Goal: Browse casually

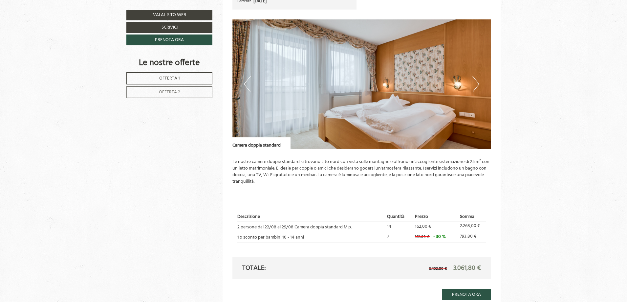
scroll to position [459, 0]
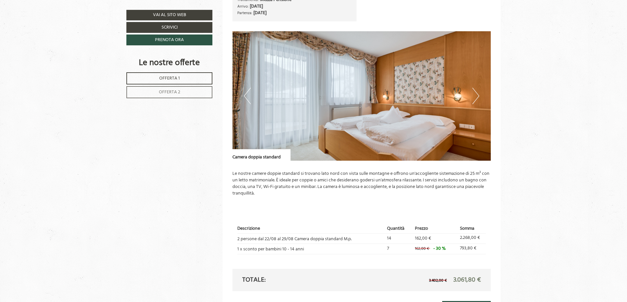
click at [477, 91] on button "Next" at bounding box center [475, 96] width 7 height 16
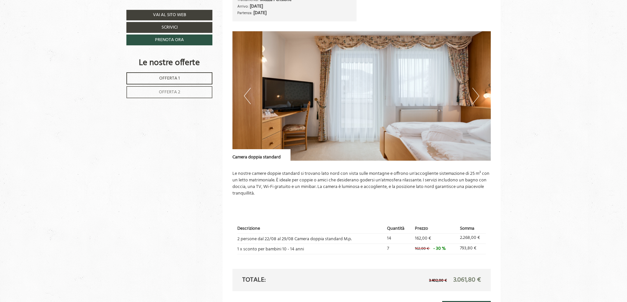
click at [477, 92] on button "Next" at bounding box center [475, 96] width 7 height 16
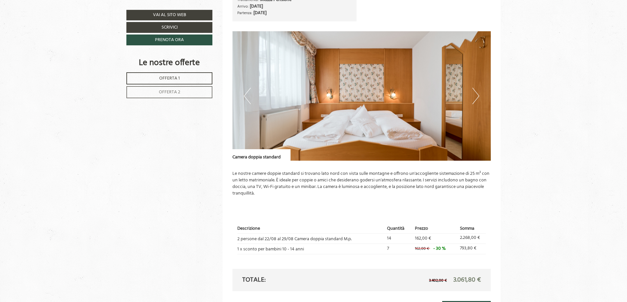
click at [477, 92] on button "Next" at bounding box center [475, 96] width 7 height 16
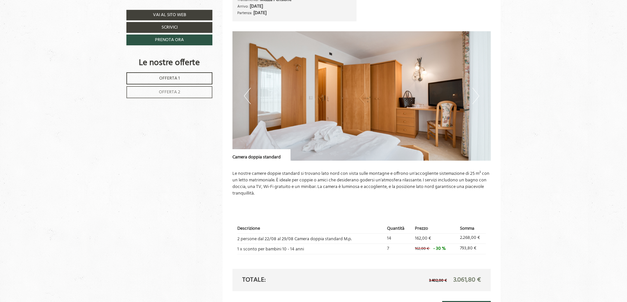
click at [477, 92] on button "Next" at bounding box center [475, 96] width 7 height 16
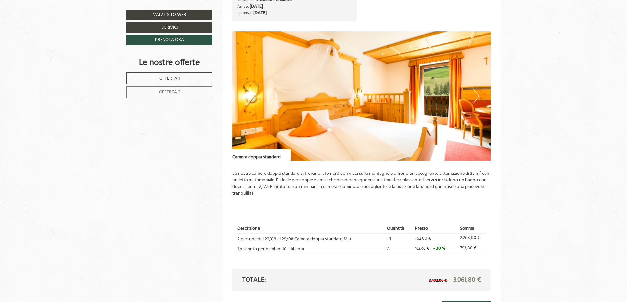
click at [477, 92] on button "Next" at bounding box center [475, 96] width 7 height 16
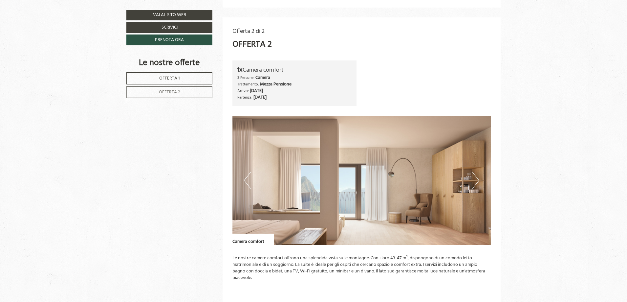
scroll to position [853, 0]
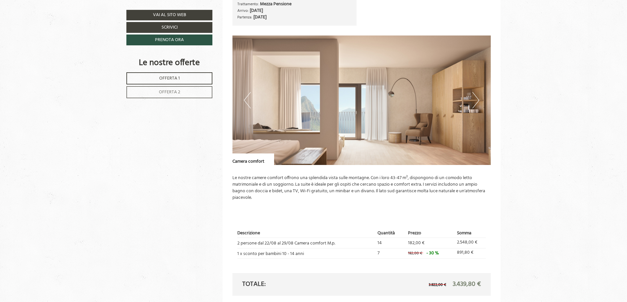
click at [424, 113] on img at bounding box center [361, 99] width 259 height 129
click at [474, 101] on button "Next" at bounding box center [475, 100] width 7 height 16
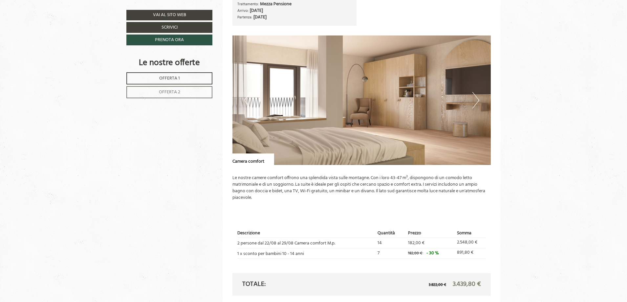
click at [474, 101] on button "Next" at bounding box center [475, 100] width 7 height 16
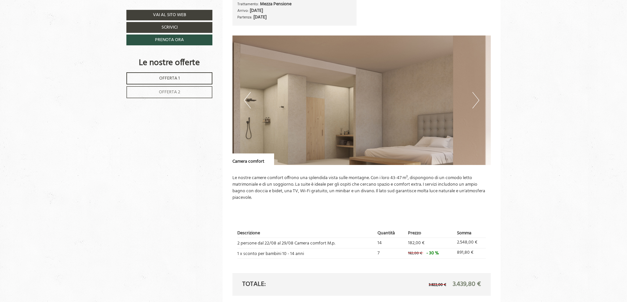
click at [474, 101] on button "Next" at bounding box center [475, 100] width 7 height 16
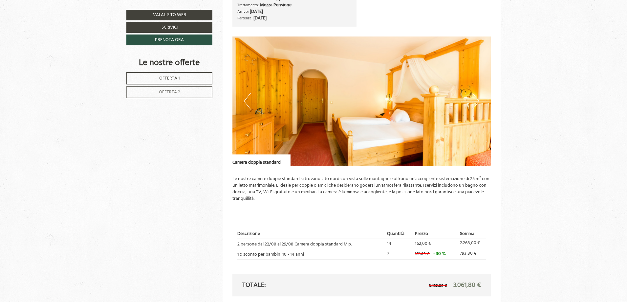
scroll to position [361, 0]
